Goal: Check status

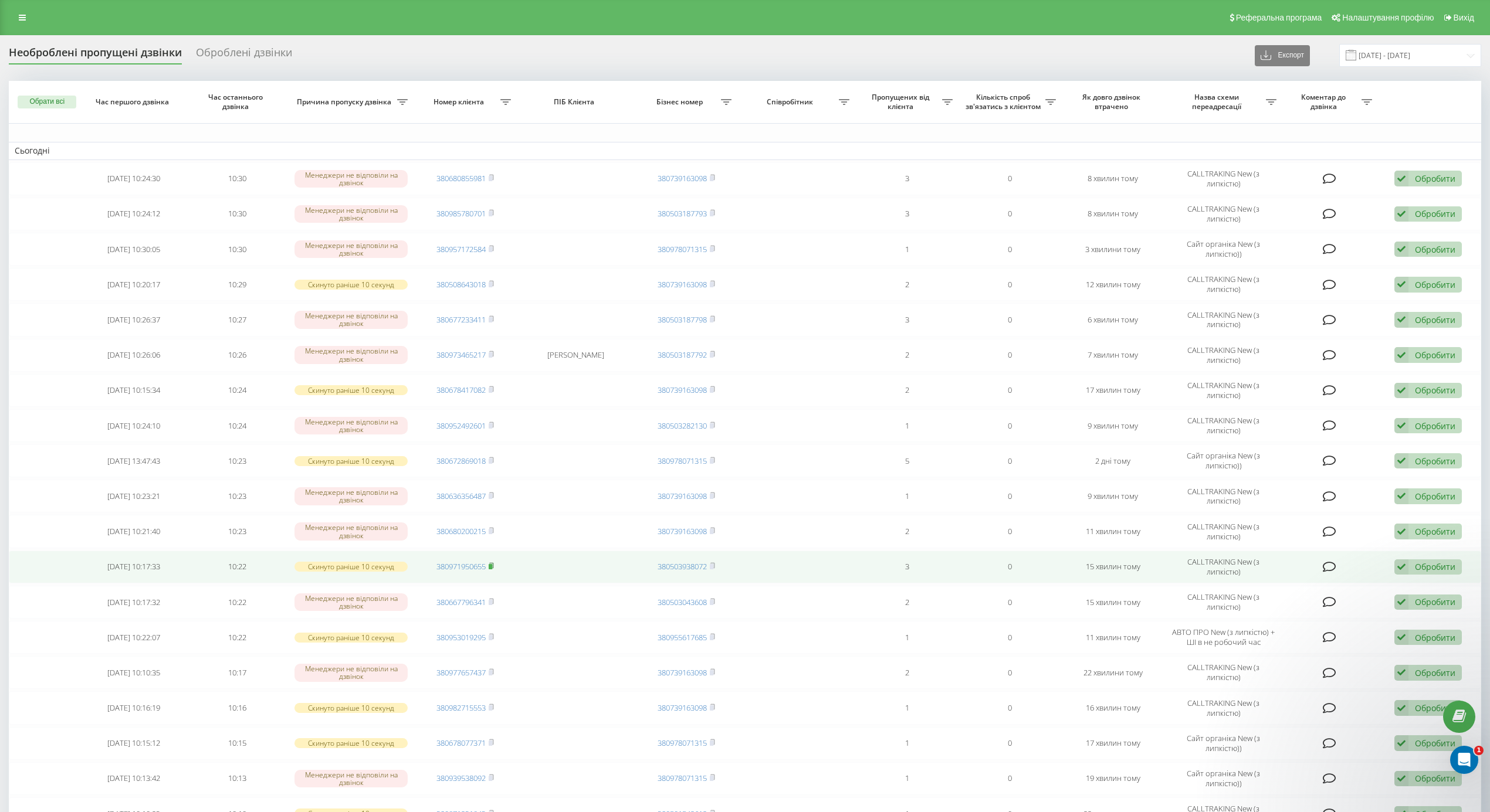
click at [494, 567] on icon at bounding box center [492, 565] width 6 height 7
click at [494, 568] on icon at bounding box center [492, 565] width 6 height 7
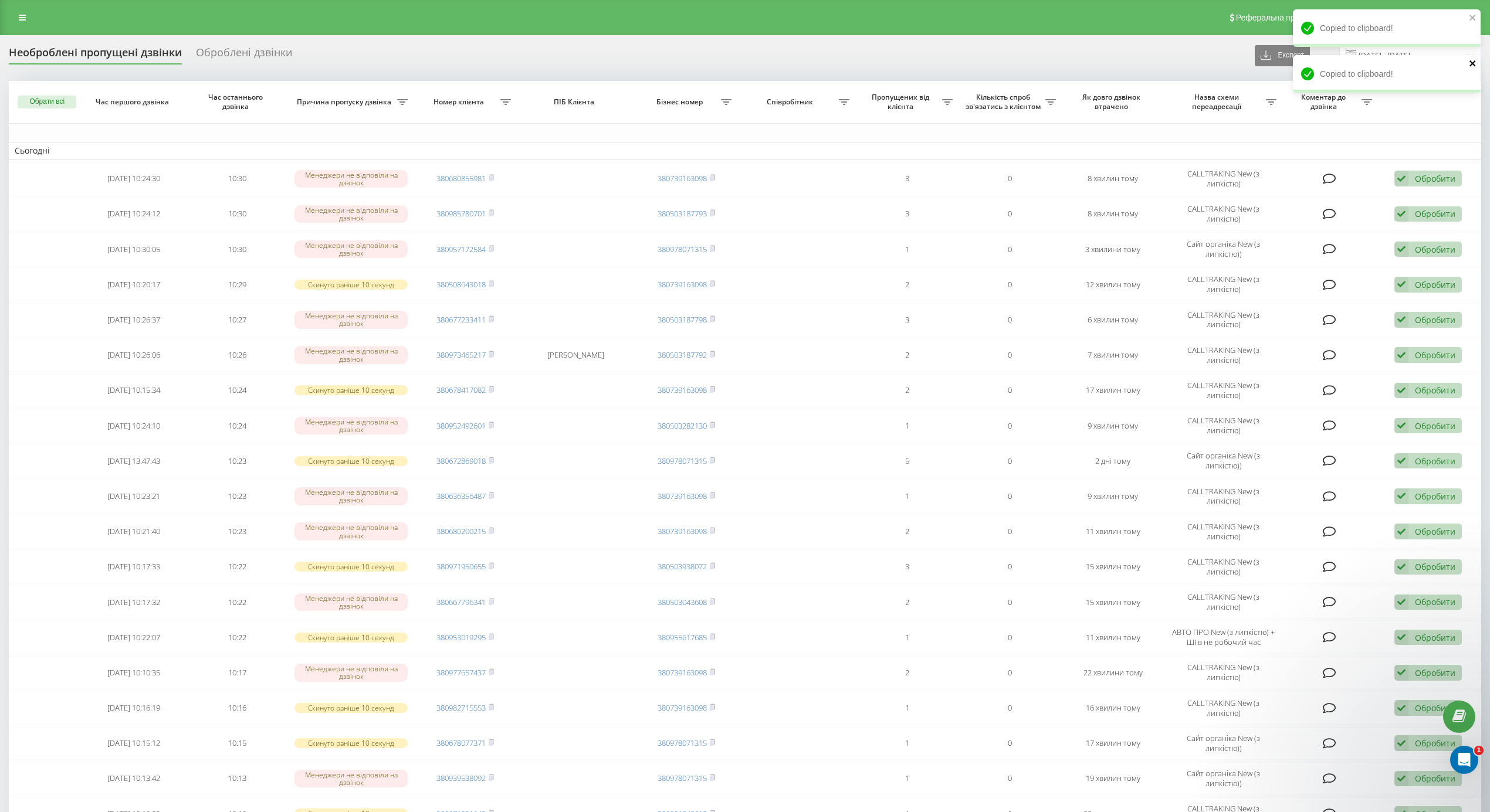
click at [1471, 61] on icon "close" at bounding box center [1473, 63] width 8 height 9
click at [1470, 19] on icon "close" at bounding box center [1473, 18] width 8 height 9
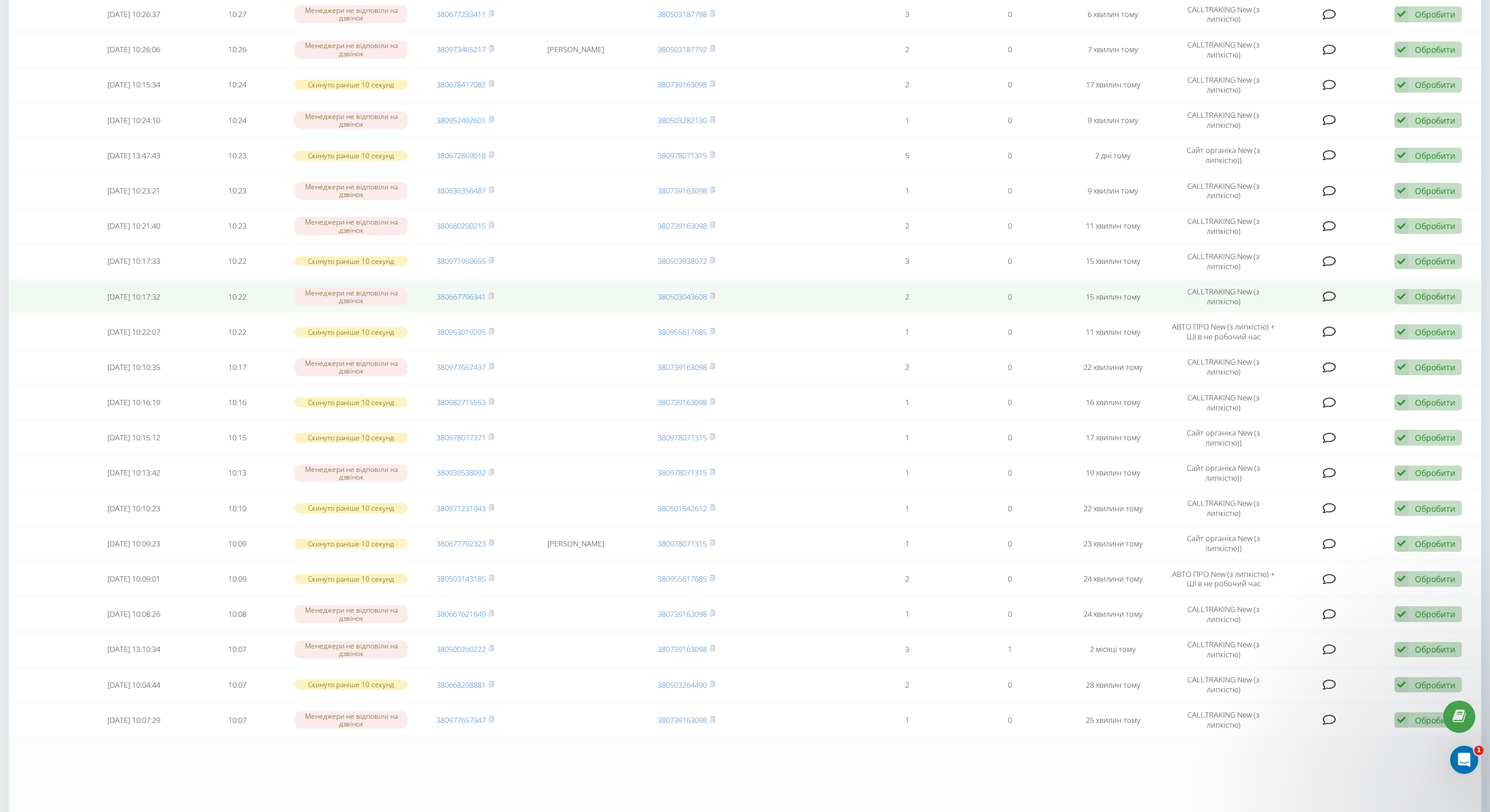
scroll to position [313, 0]
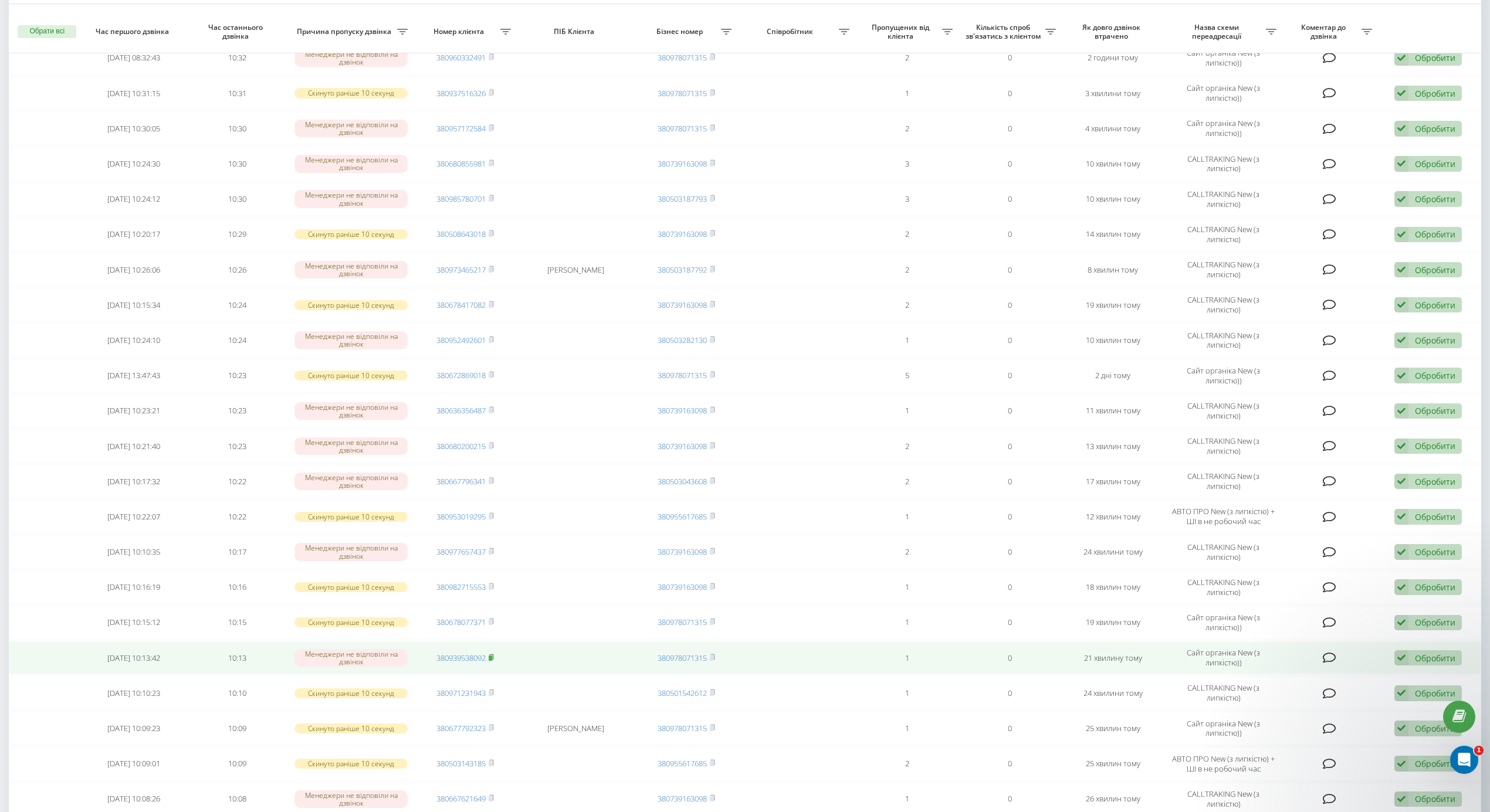
click at [494, 661] on icon at bounding box center [492, 657] width 6 height 7
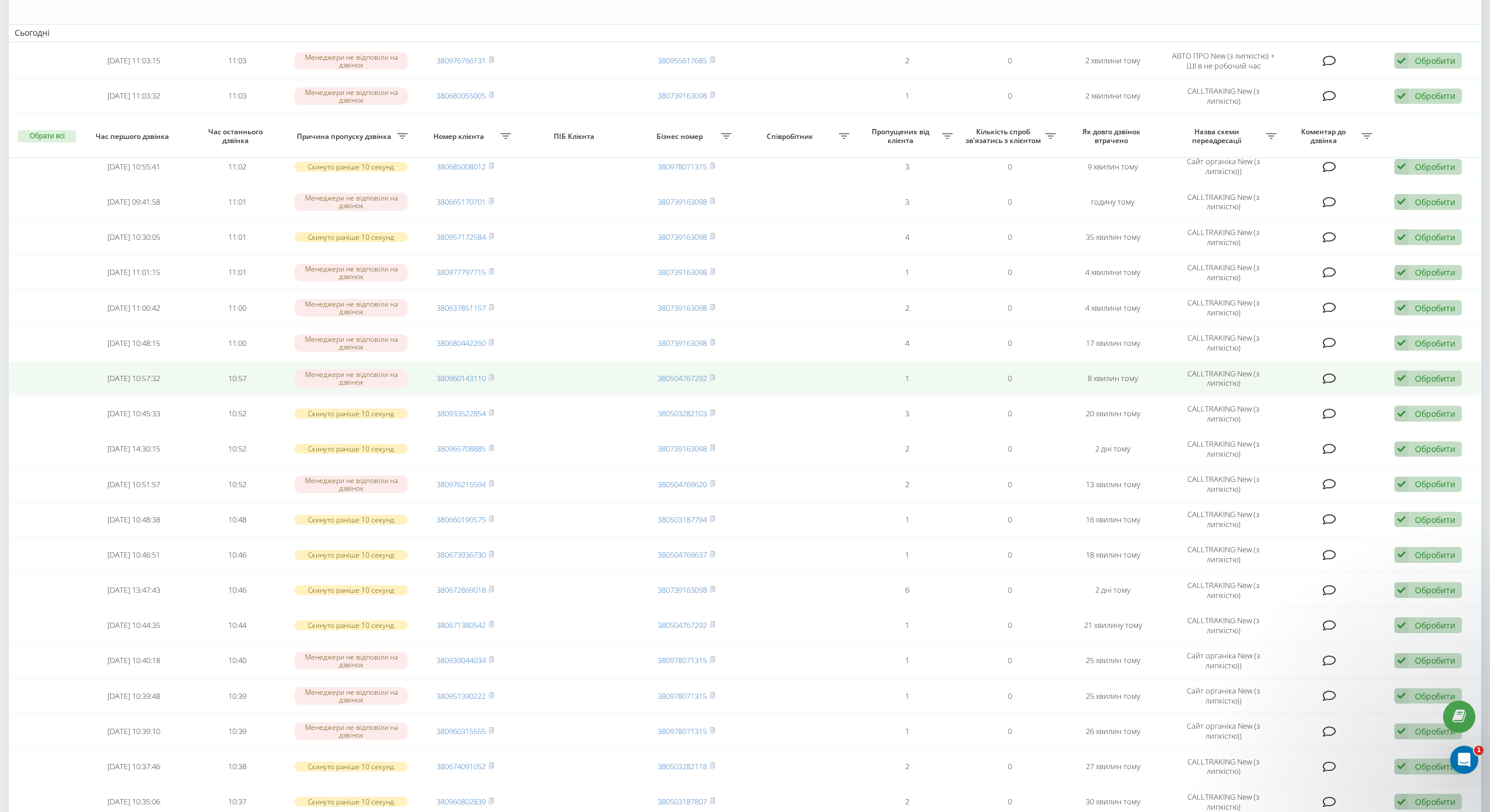
scroll to position [78, 0]
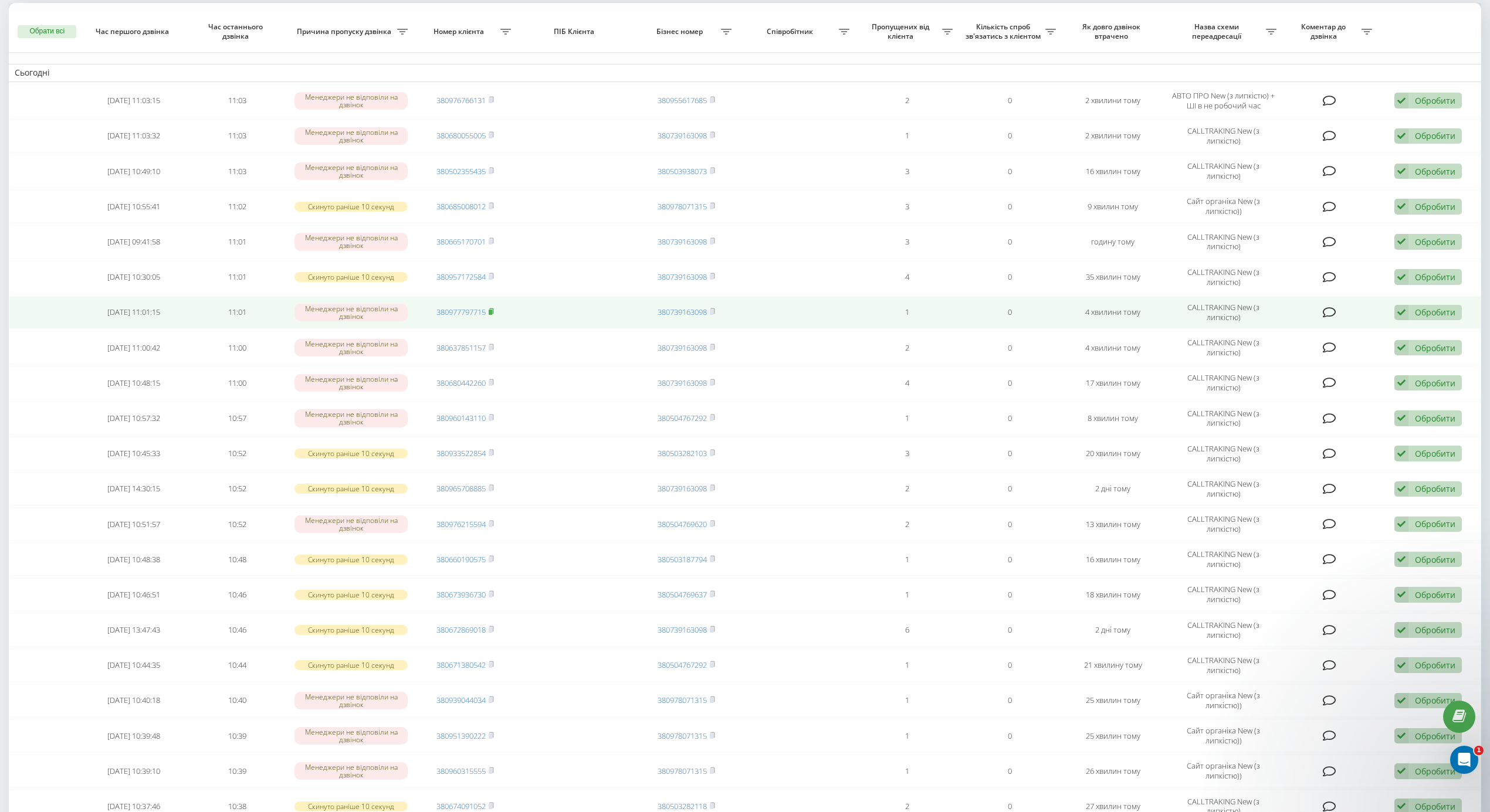
click at [492, 315] on rect at bounding box center [491, 313] width 4 height 6
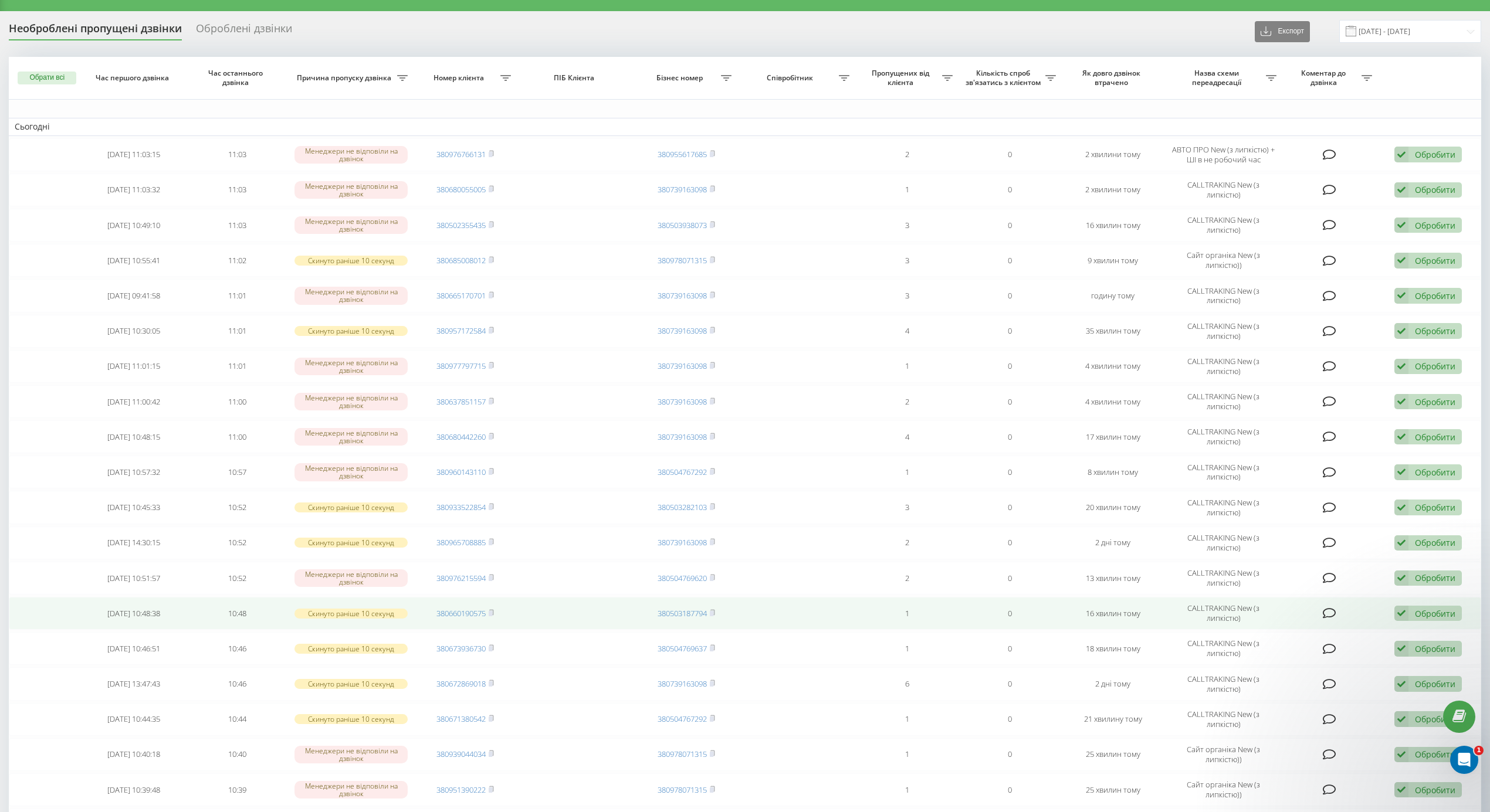
scroll to position [0, 0]
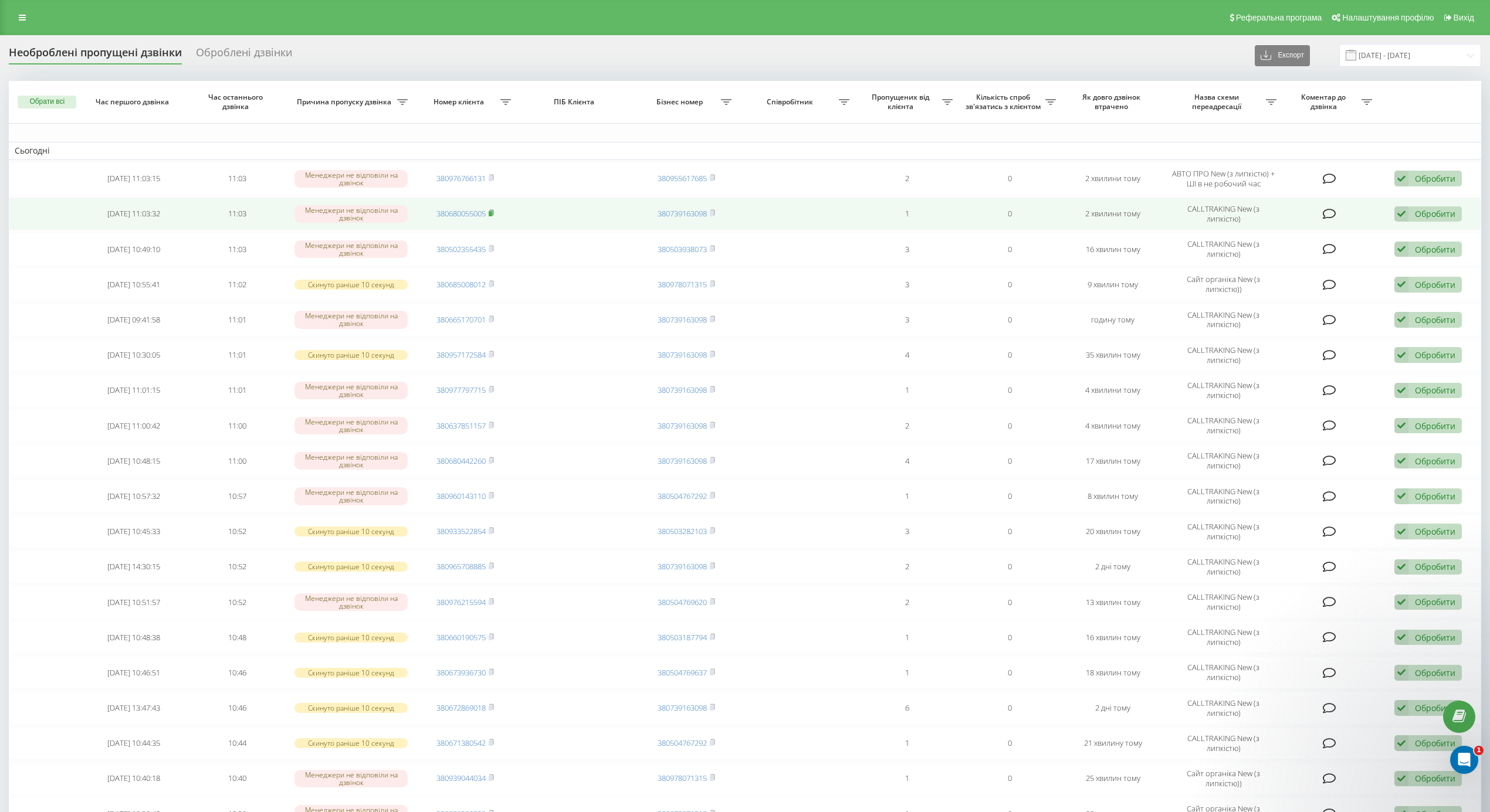
click at [494, 217] on span at bounding box center [492, 213] width 6 height 10
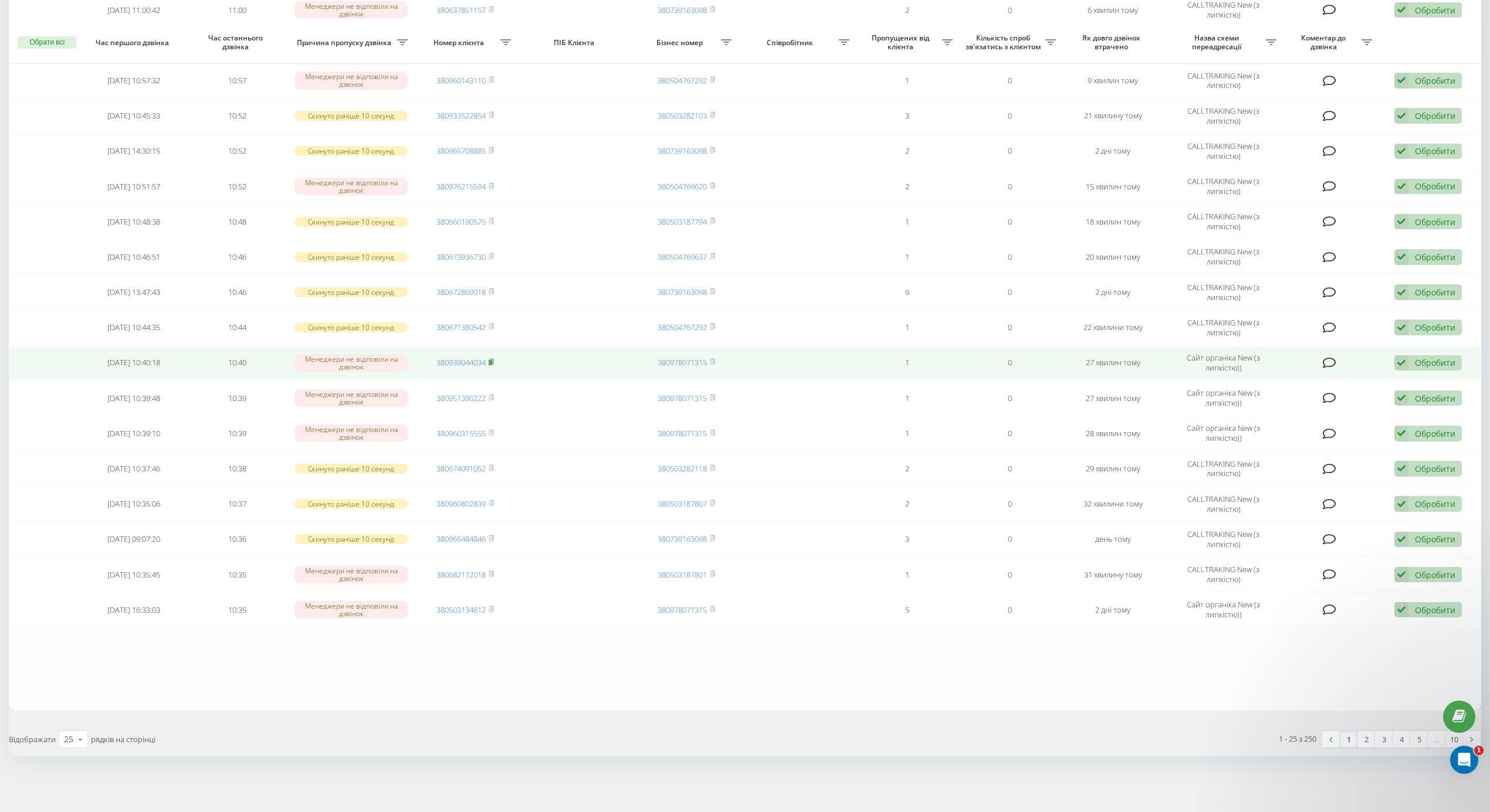
click at [494, 359] on icon at bounding box center [492, 361] width 6 height 7
